Goal: Task Accomplishment & Management: Manage account settings

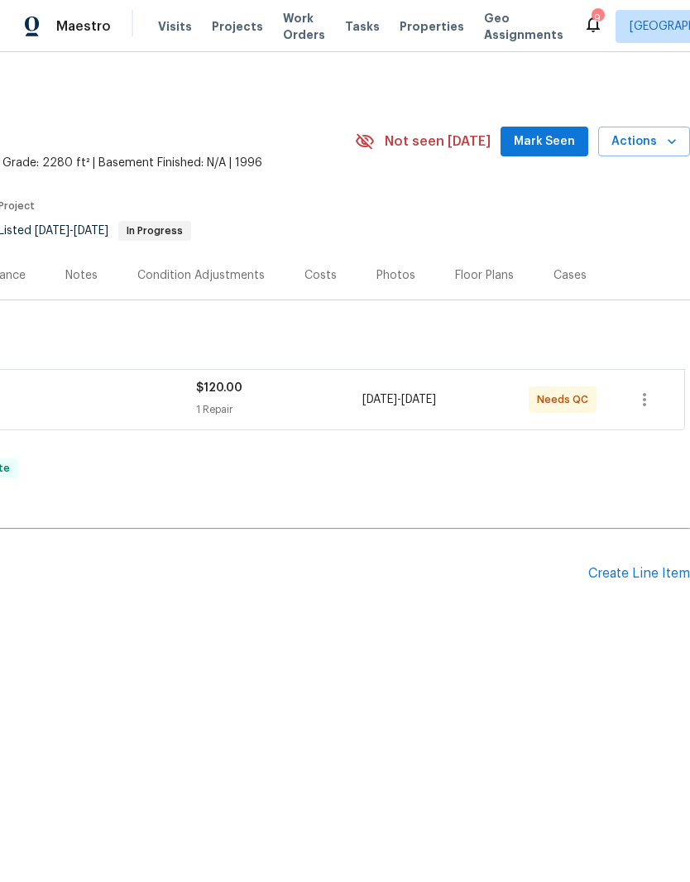
scroll to position [0, 245]
click at [396, 284] on div "Photos" at bounding box center [396, 275] width 79 height 49
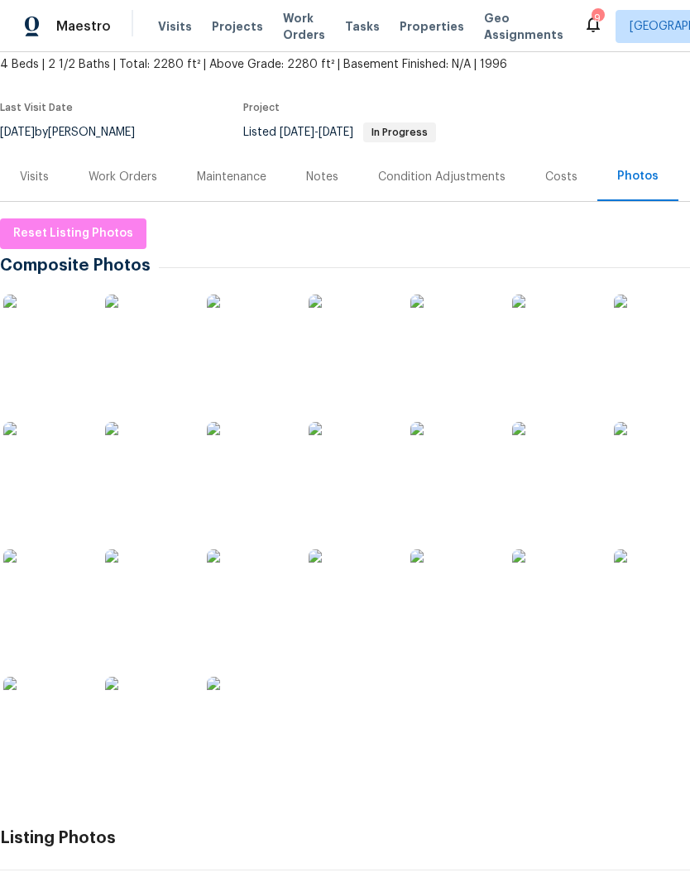
scroll to position [99, 0]
click at [50, 676] on img at bounding box center [44, 717] width 83 height 83
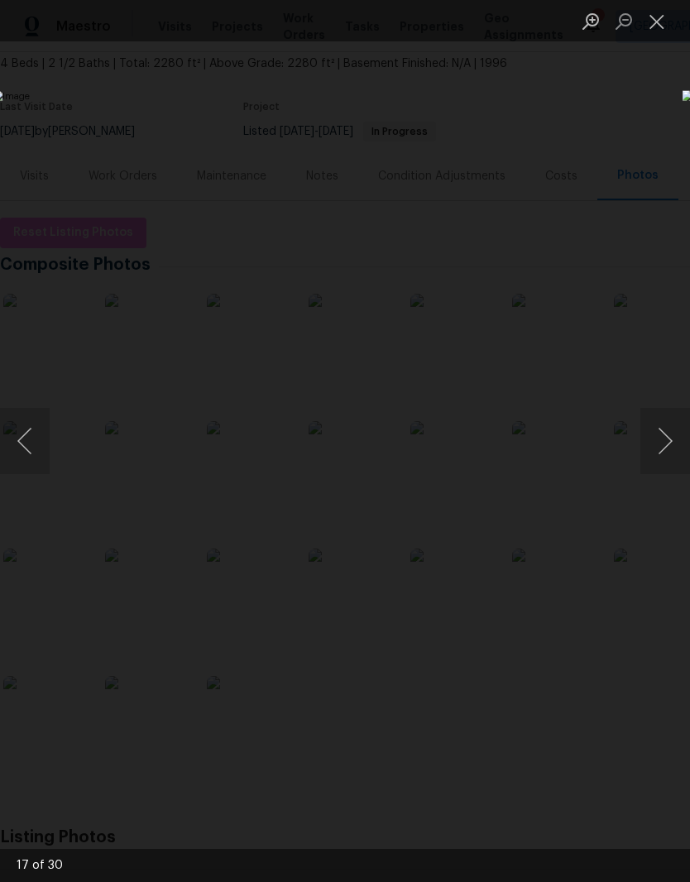
scroll to position [64, 0]
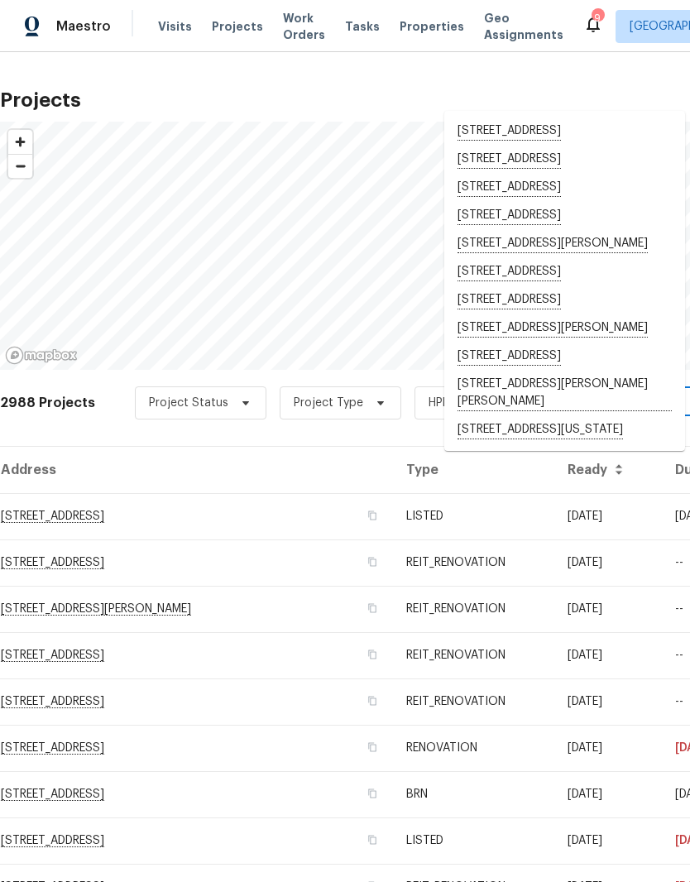
scroll to position [-31, -2]
